Goal: Task Accomplishment & Management: Complete application form

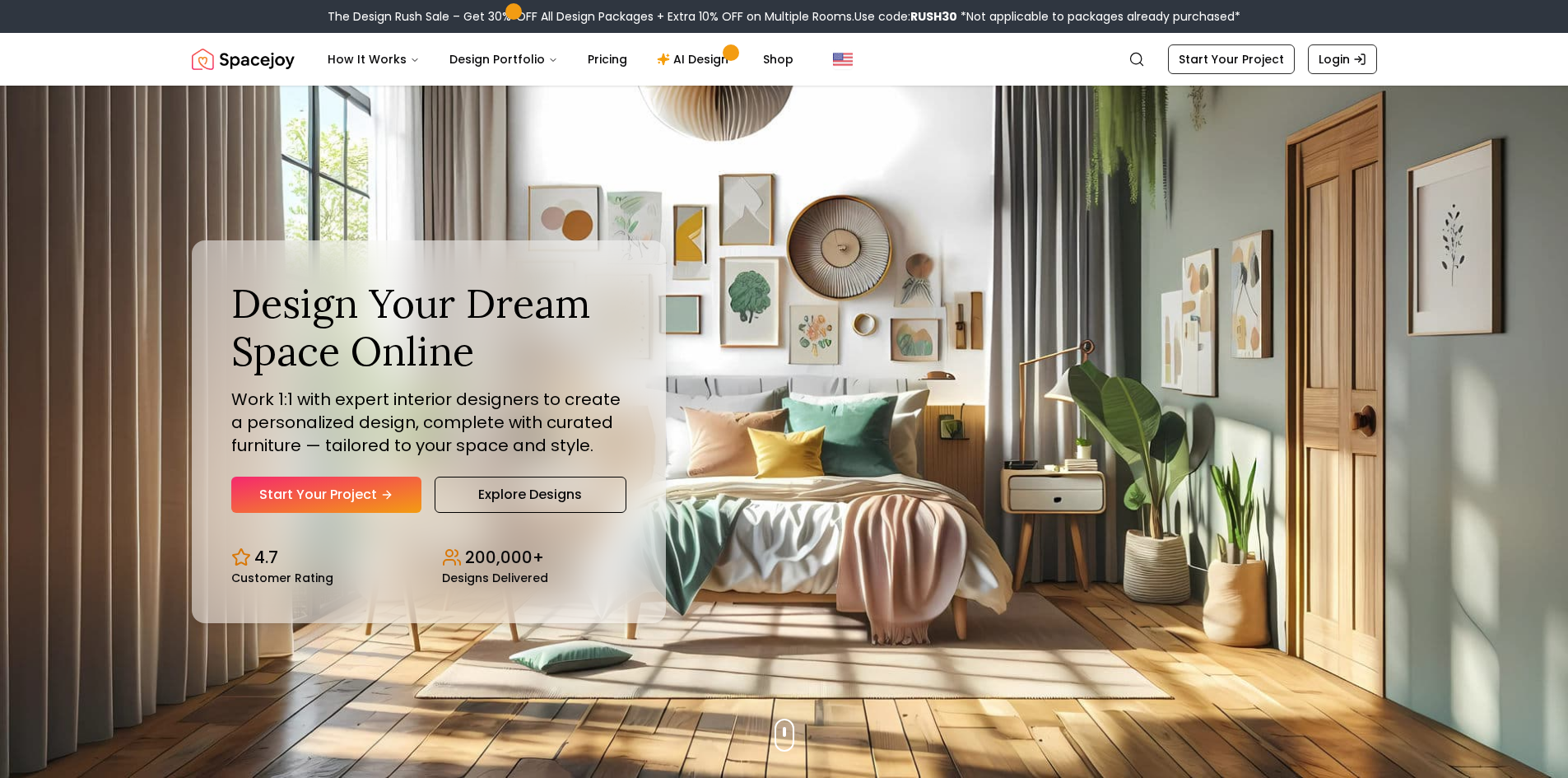
click at [346, 499] on link "Start Your Project" at bounding box center [326, 495] width 190 height 36
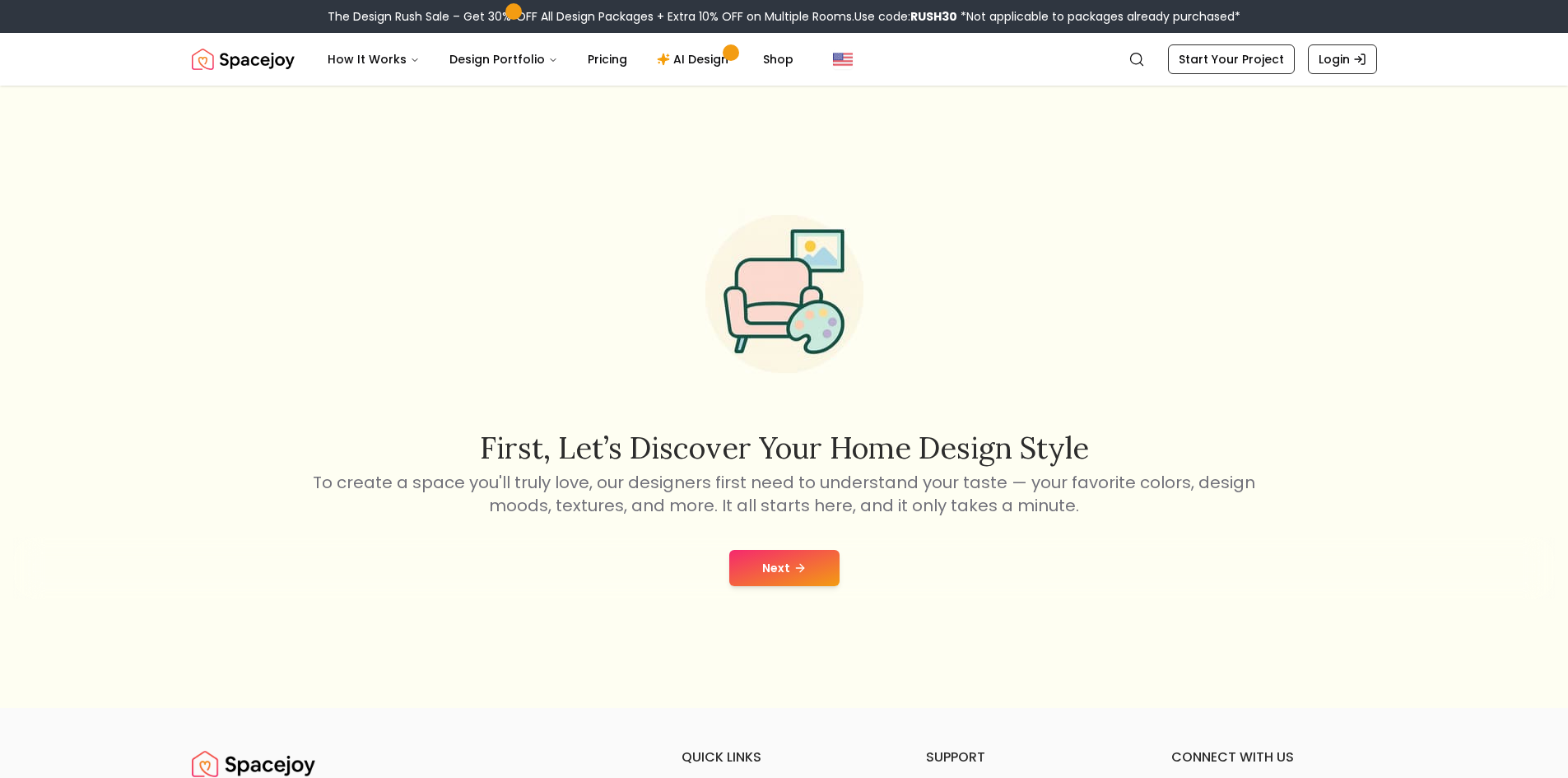
click at [735, 545] on div "Next" at bounding box center [783, 568] width 1541 height 62
click at [818, 585] on button "Next" at bounding box center [784, 568] width 110 height 36
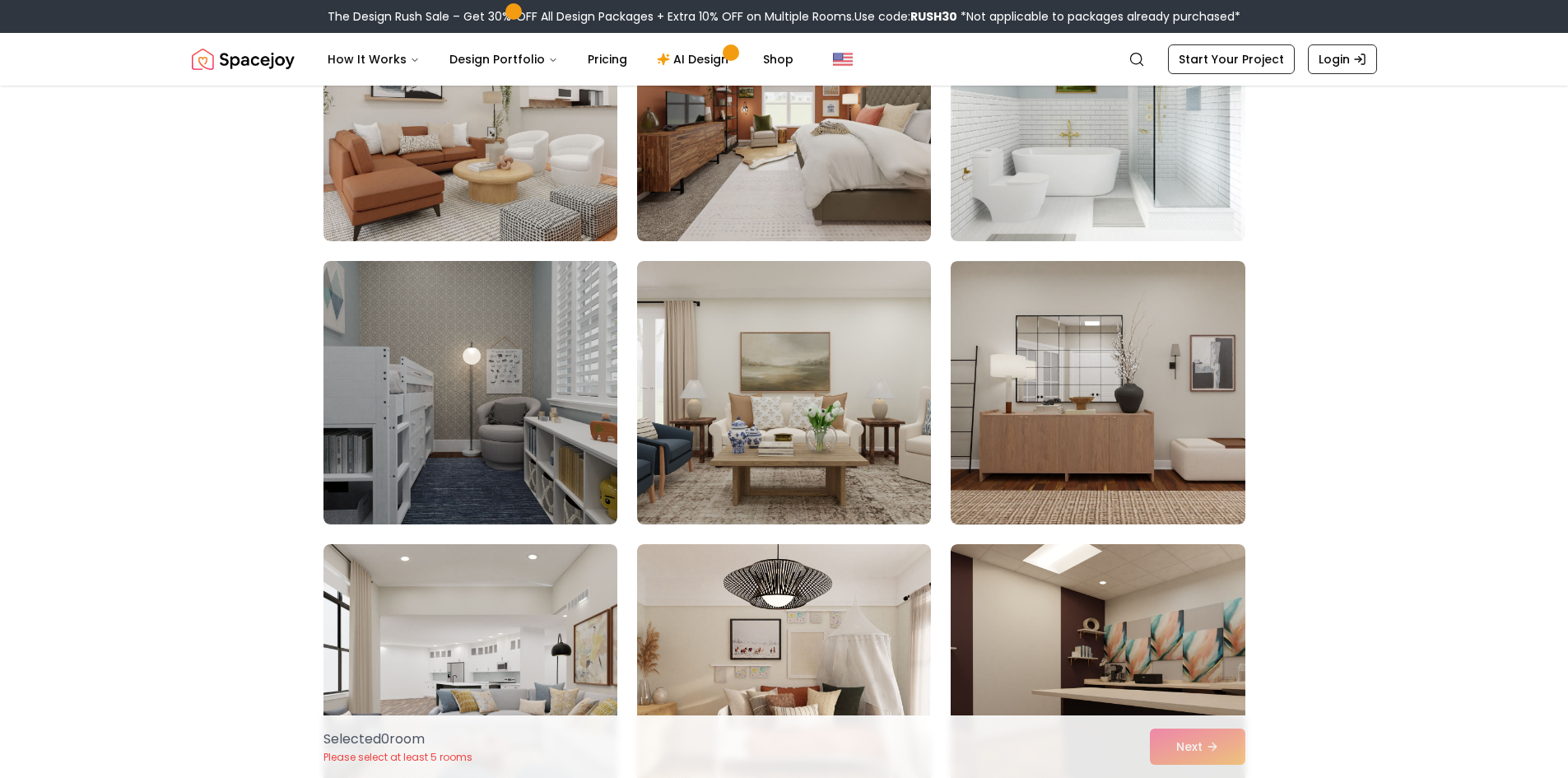
scroll to position [2551, 0]
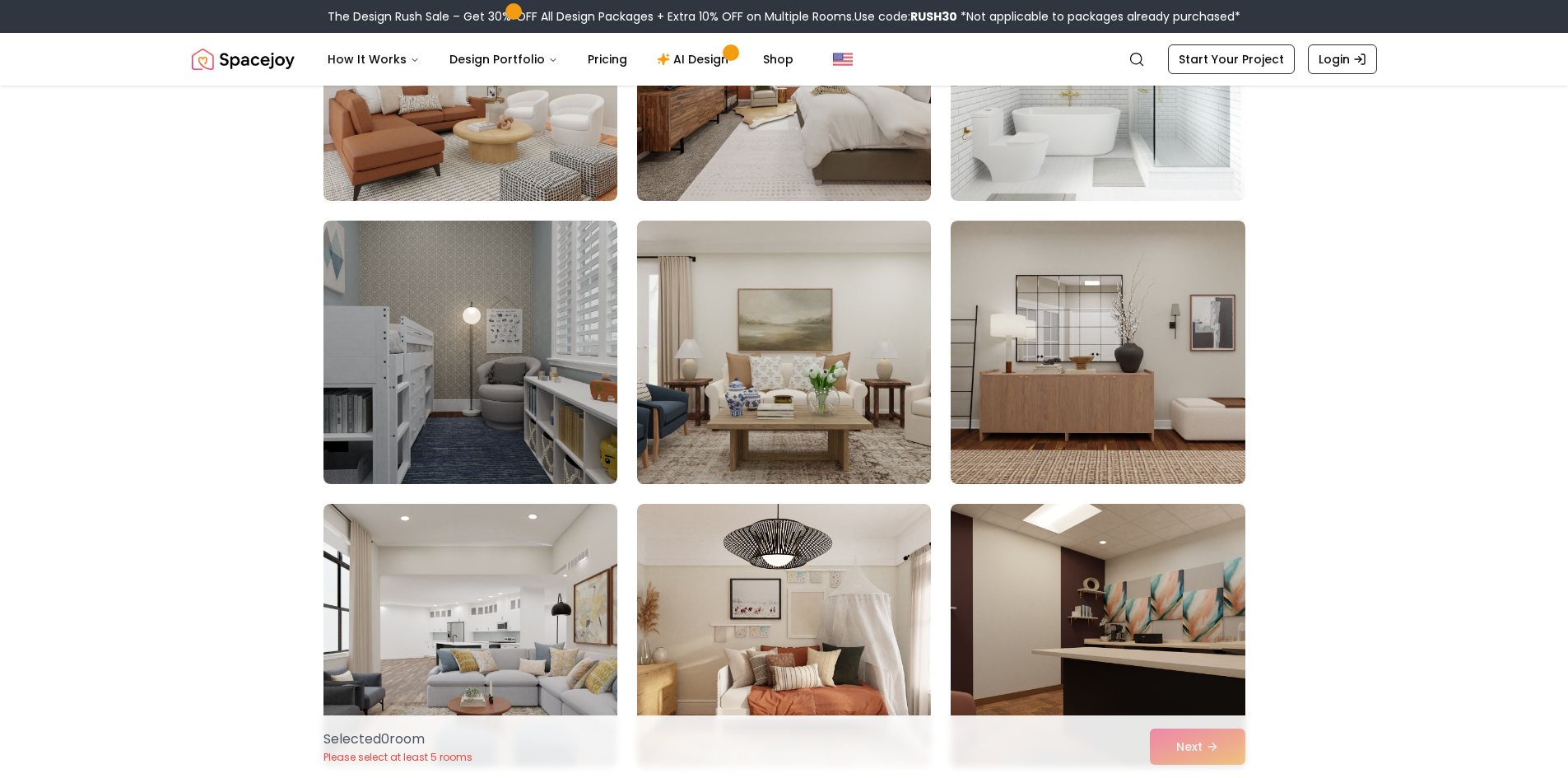
click at [838, 419] on img at bounding box center [783, 352] width 309 height 277
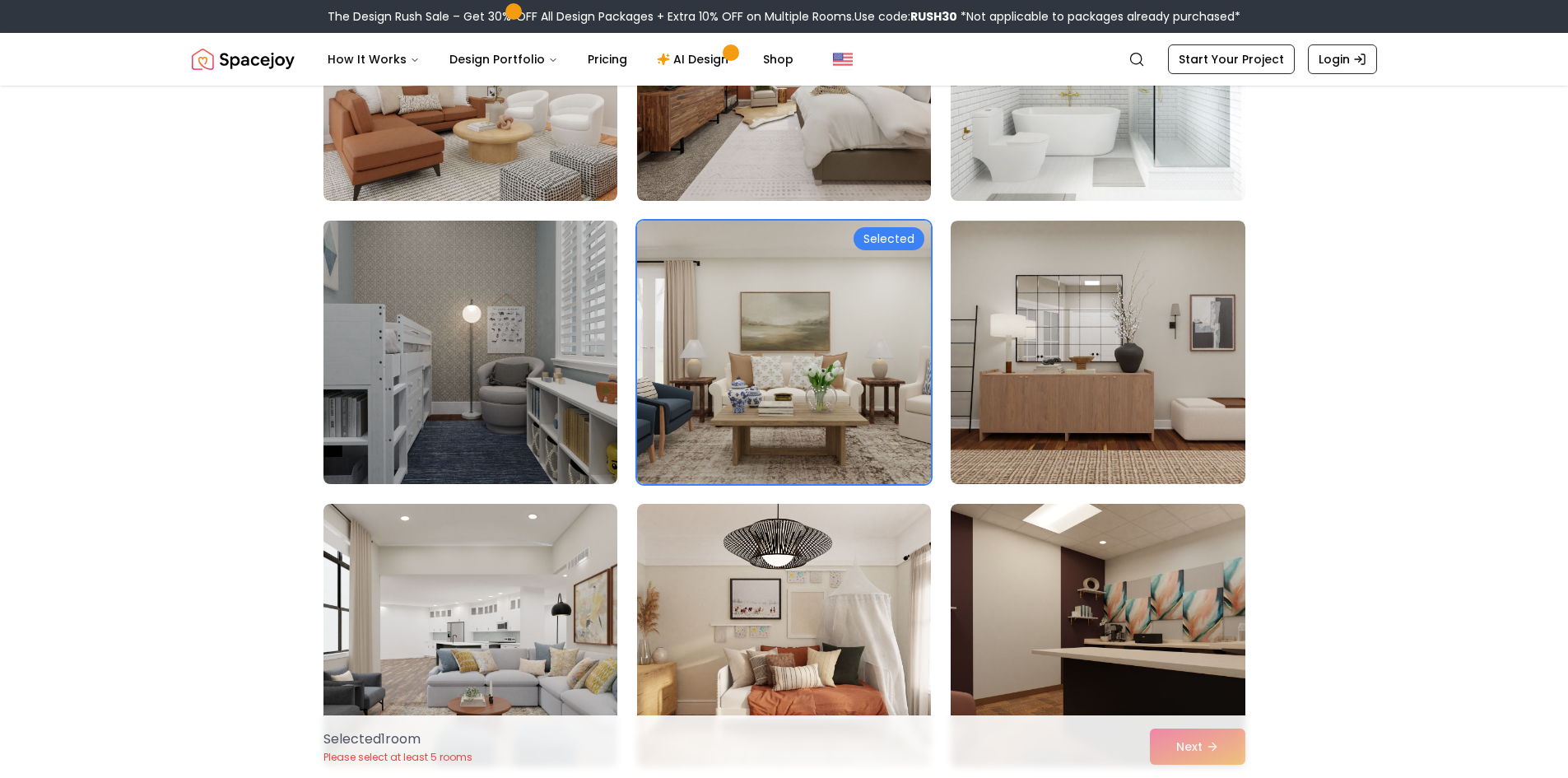
click at [425, 357] on img at bounding box center [470, 352] width 309 height 277
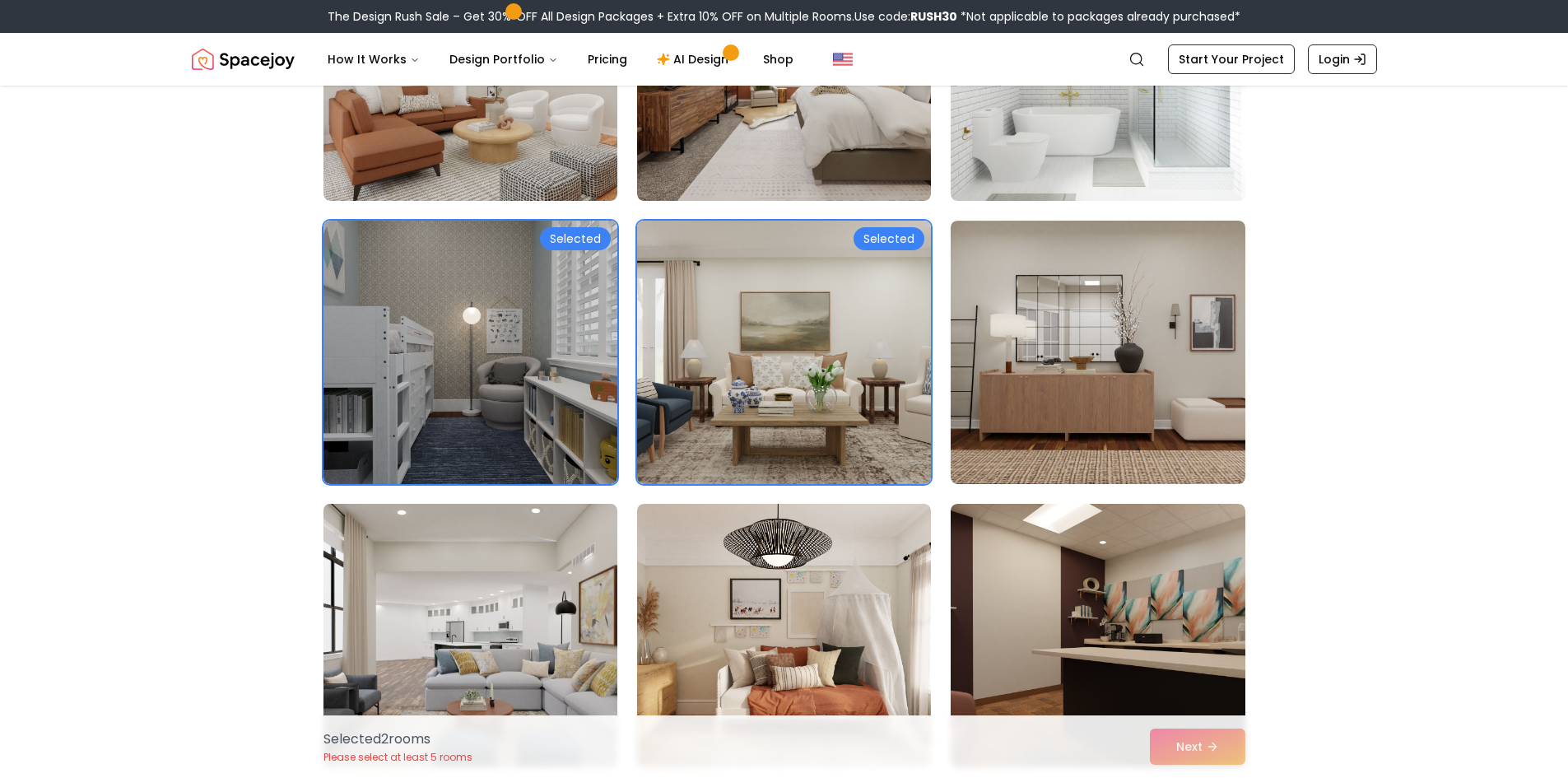
click at [527, 575] on img at bounding box center [470, 635] width 309 height 277
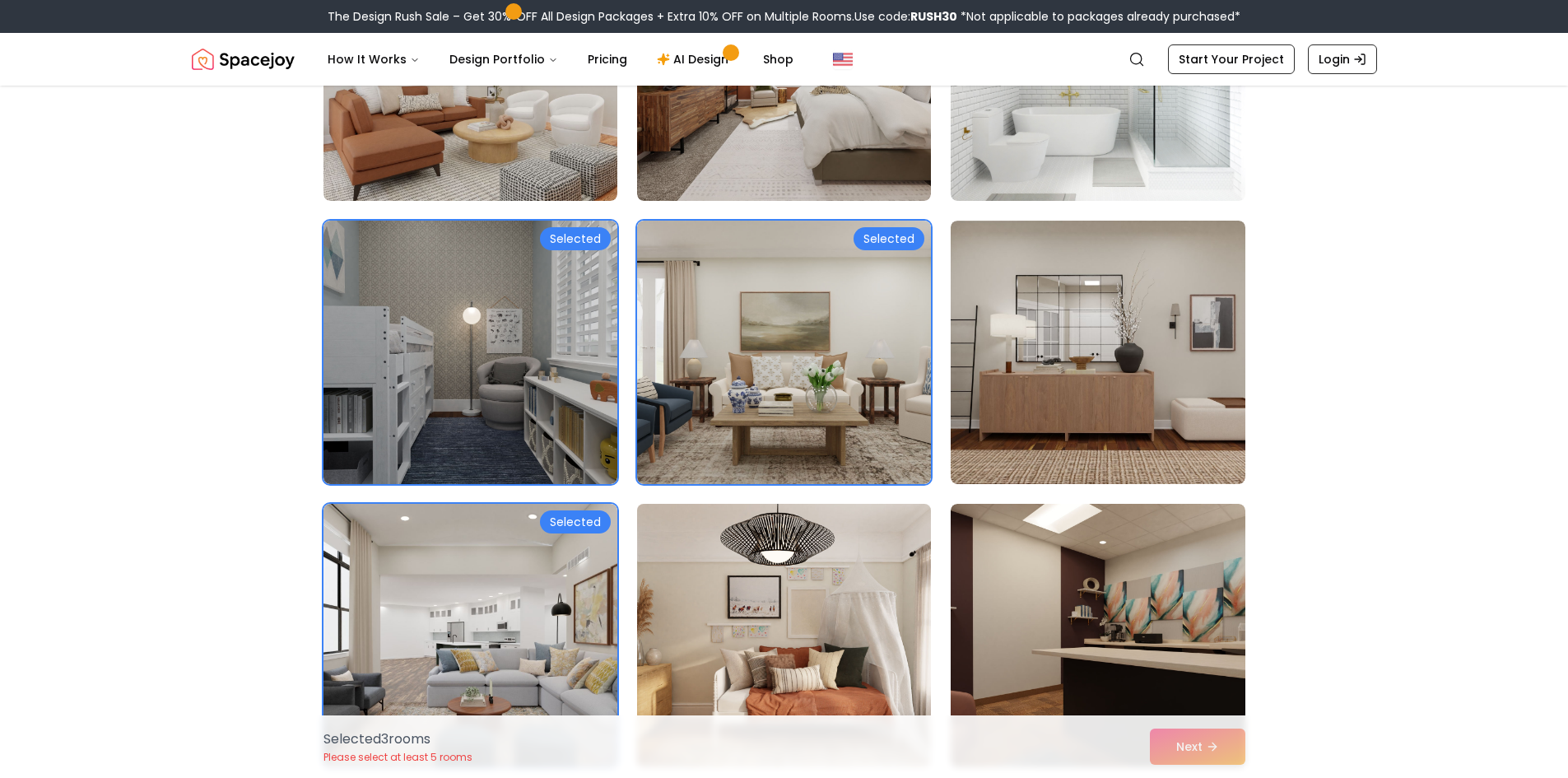
click at [898, 629] on img at bounding box center [783, 635] width 309 height 277
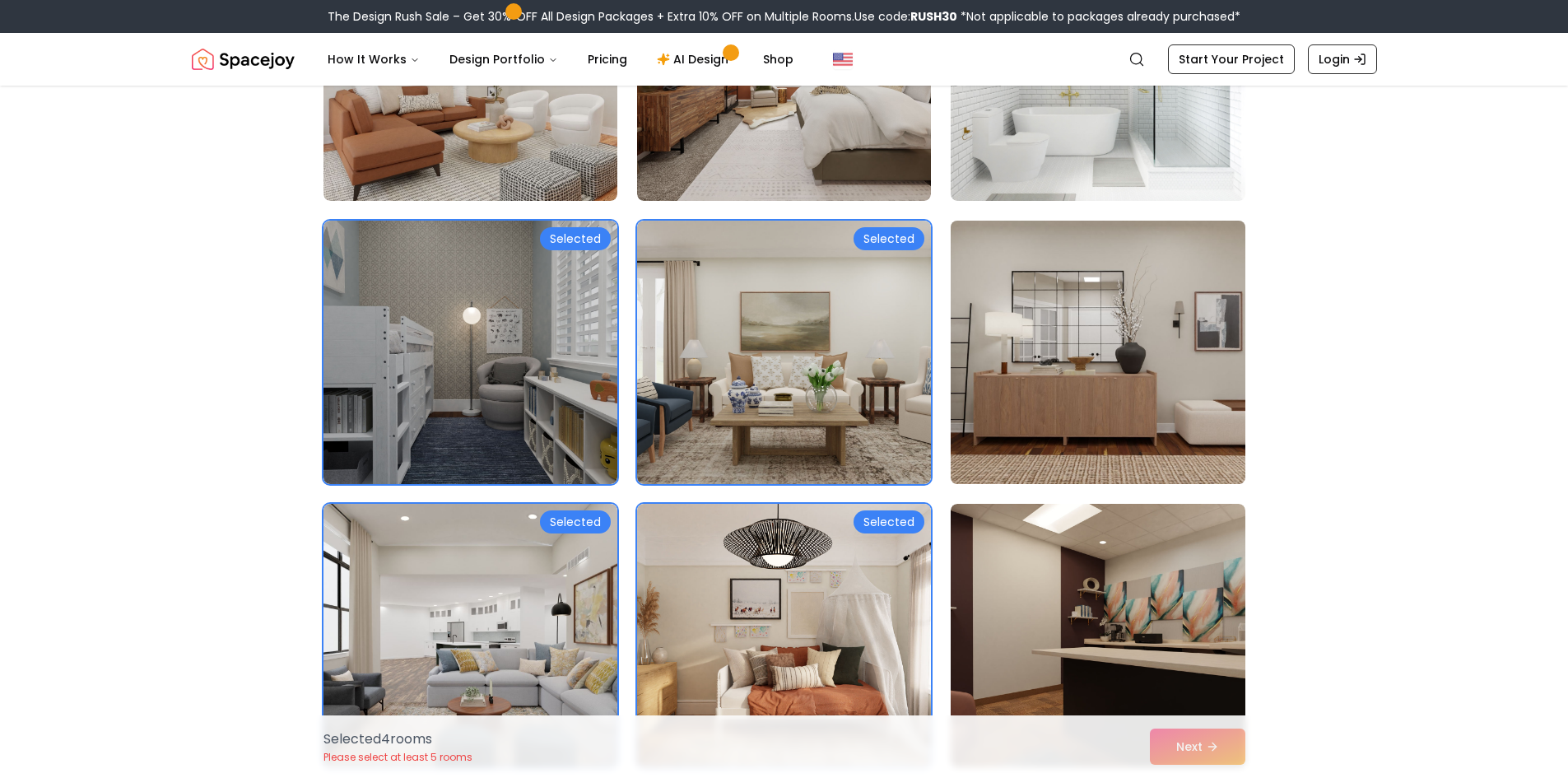
click at [1060, 401] on img at bounding box center [1097, 352] width 309 height 277
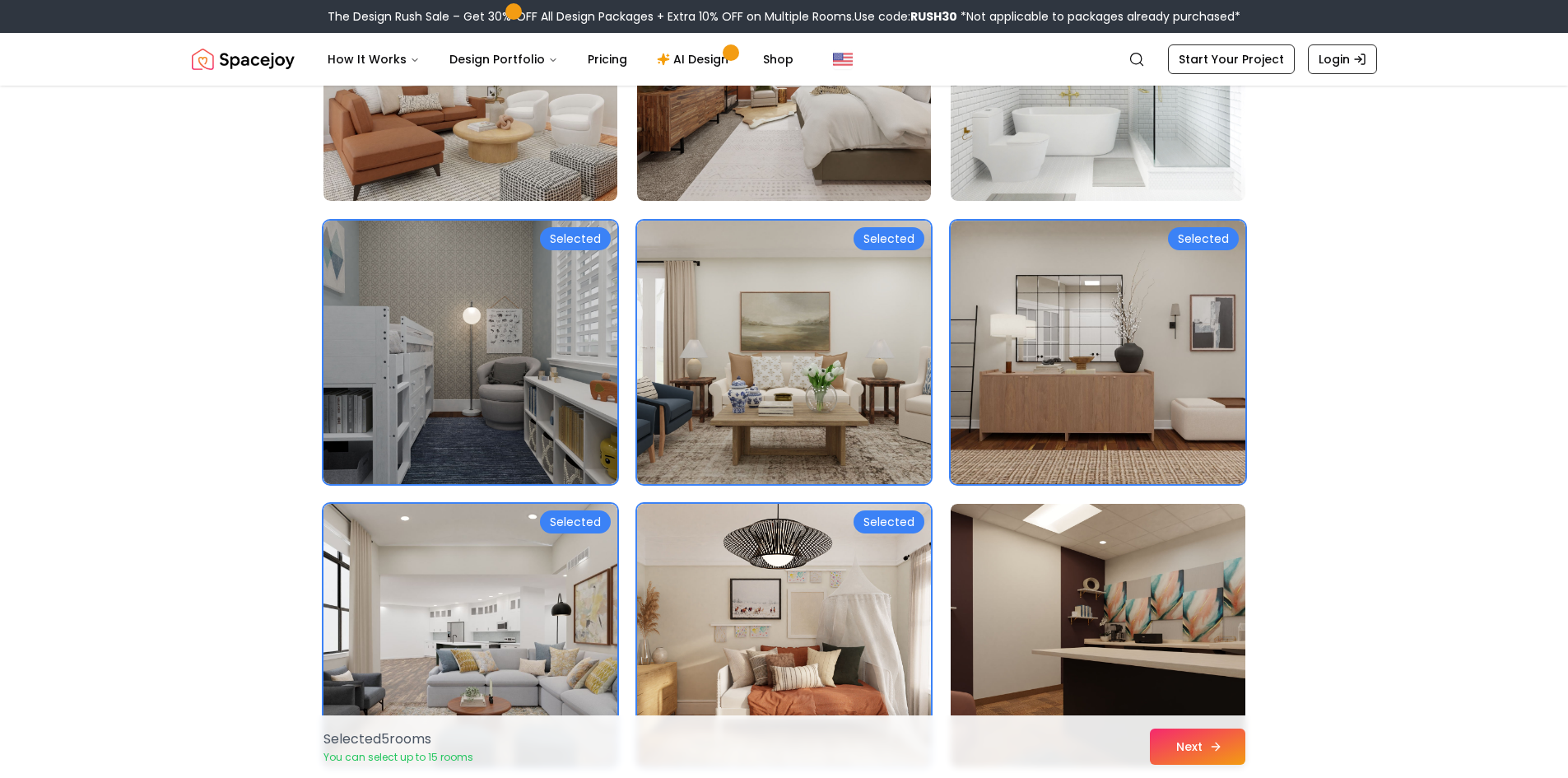
click at [1223, 742] on button "Next" at bounding box center [1198, 747] width 95 height 36
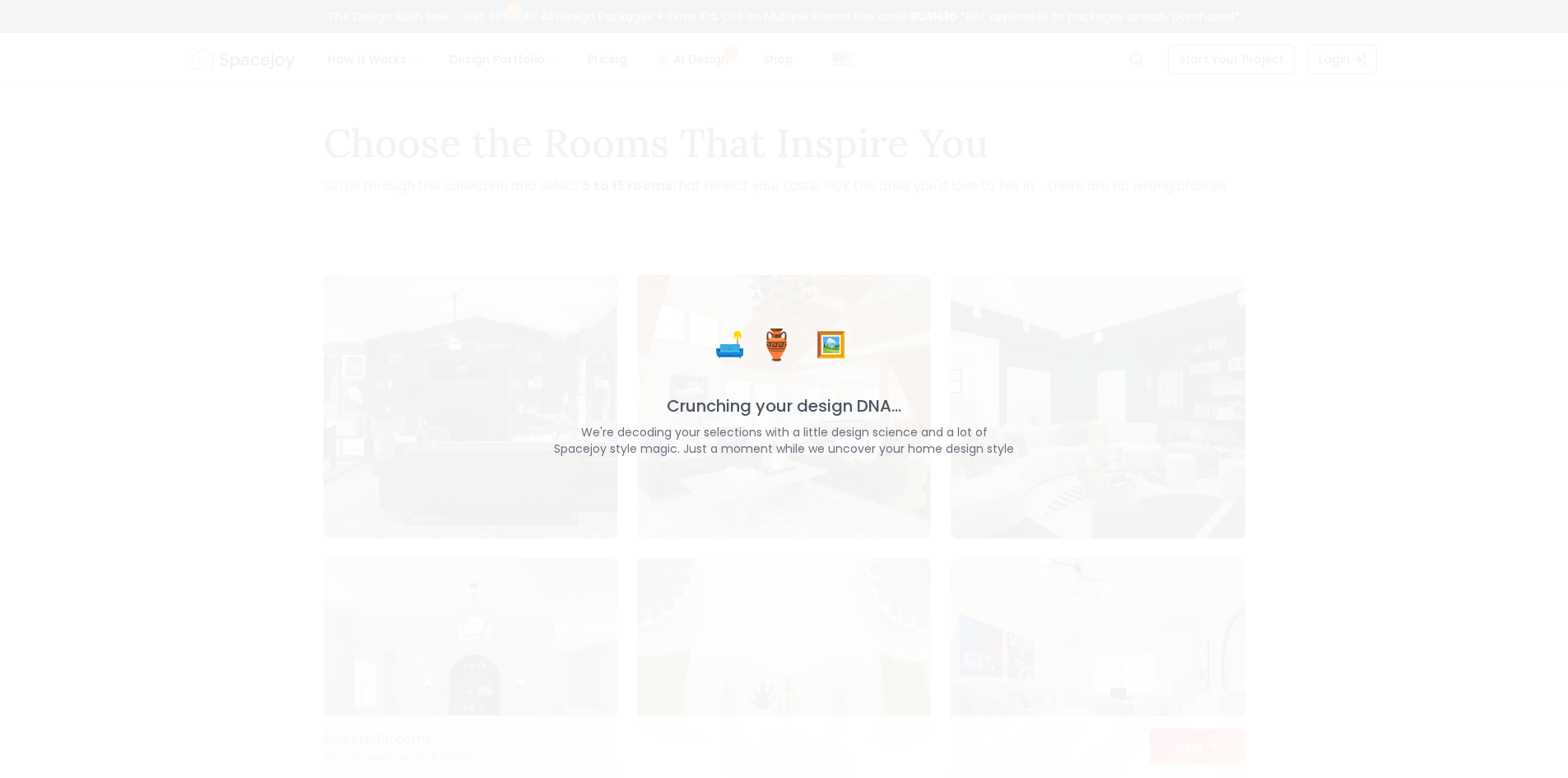
scroll to position [0, 0]
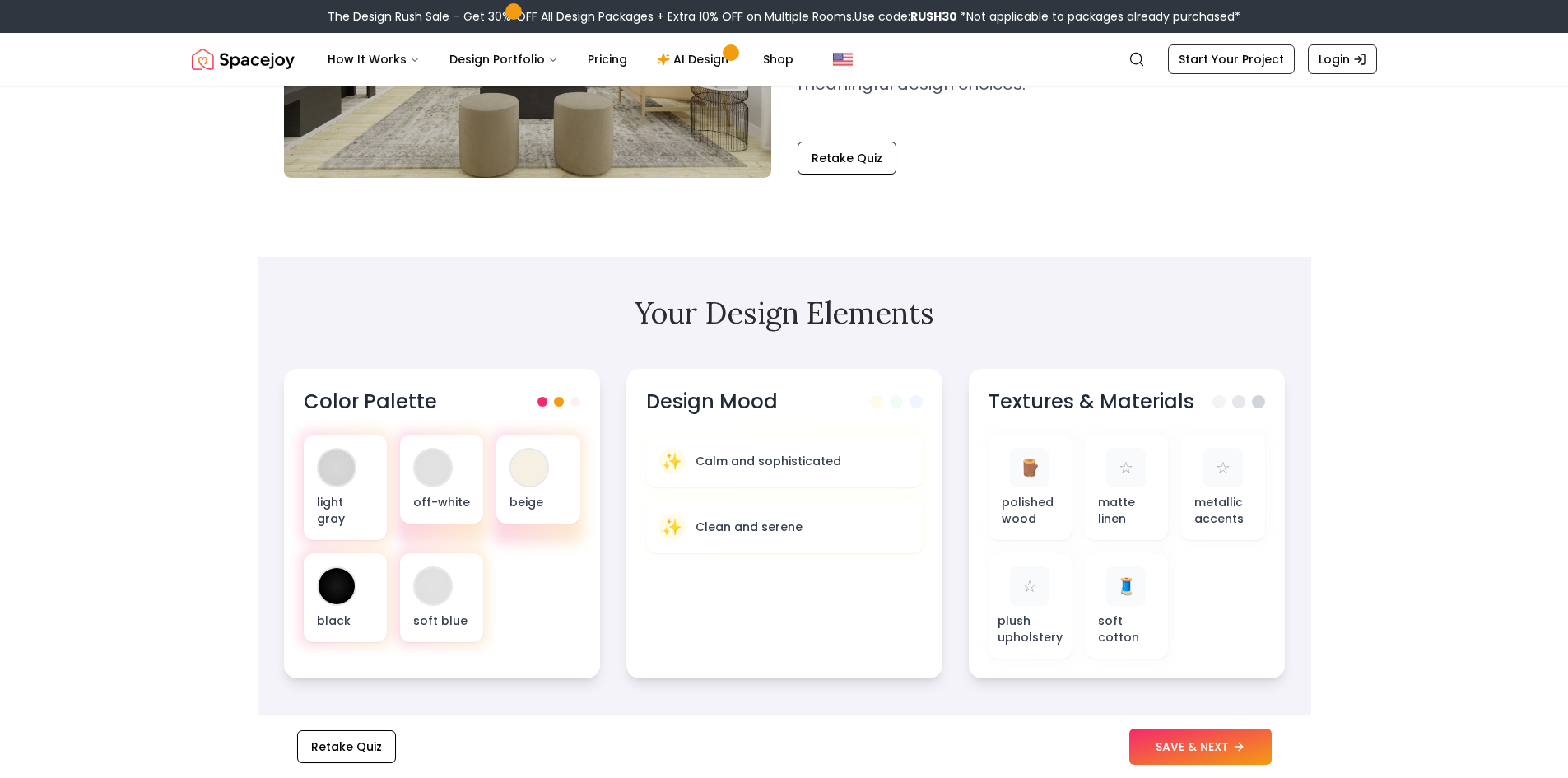
scroll to position [329, 0]
